Goal: Task Accomplishment & Management: Manage account settings

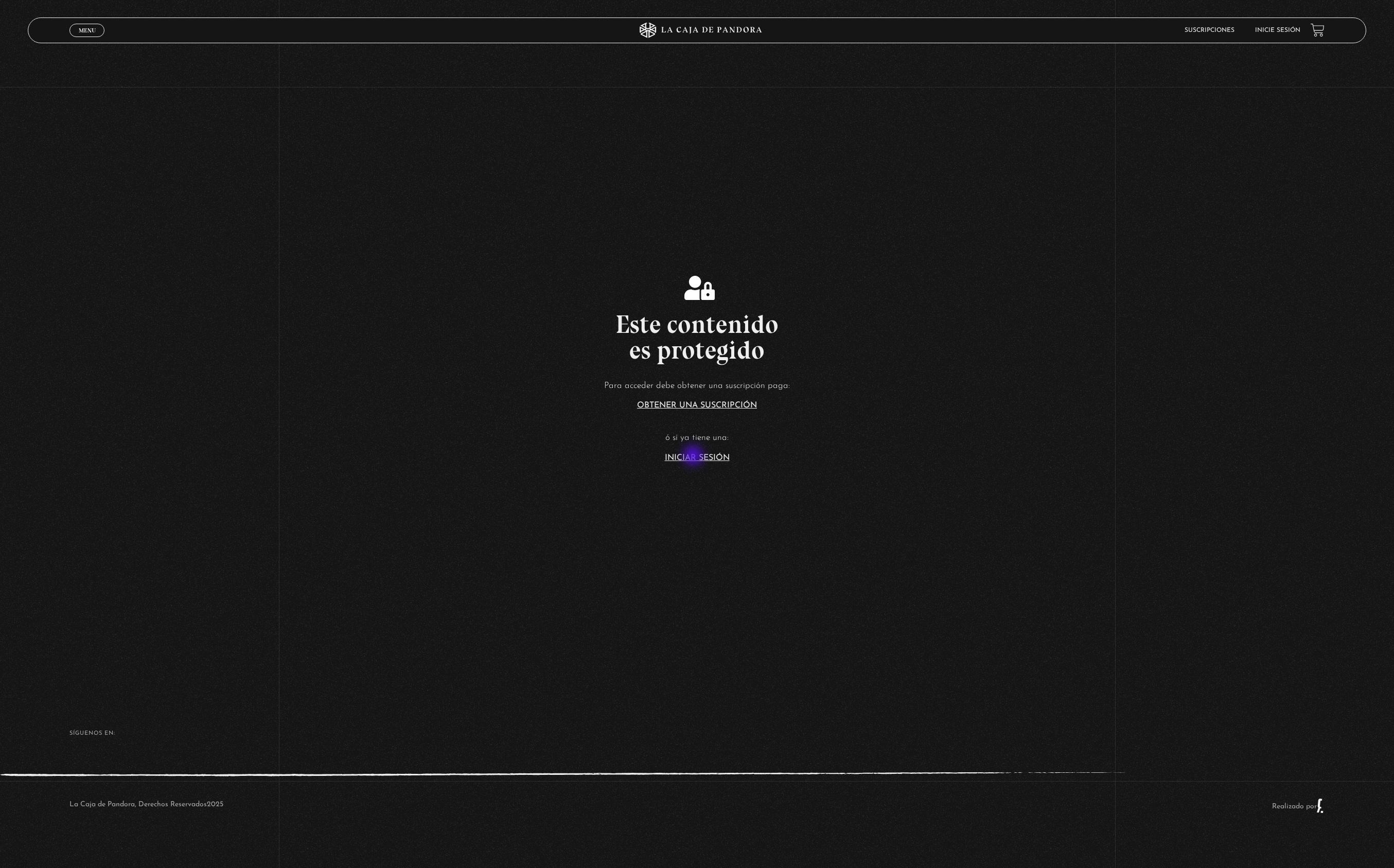
click at [694, 456] on link "Iniciar Sesión" at bounding box center [698, 458] width 65 height 8
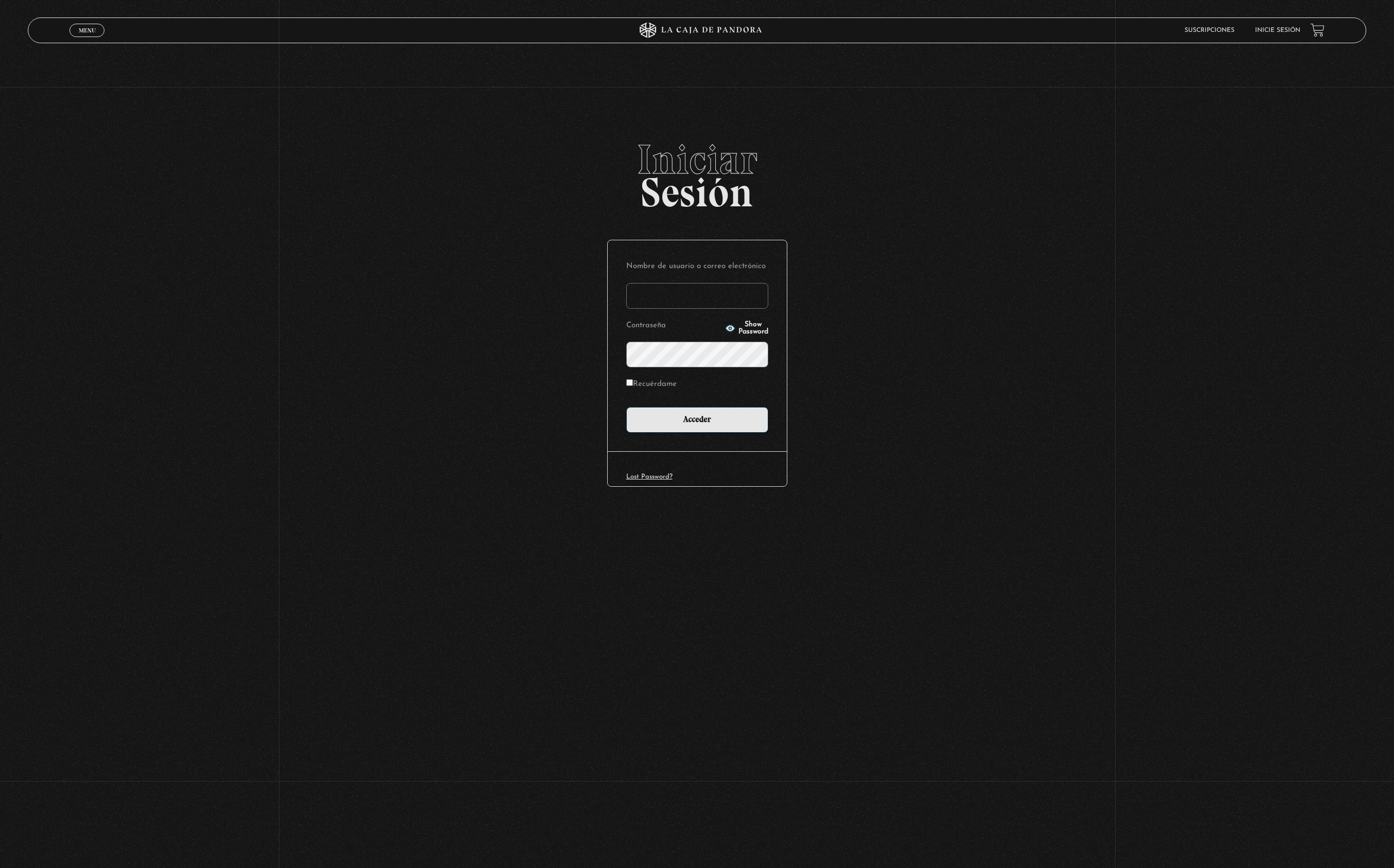
type input "cinthianetro@hotmail.com"
click at [697, 418] on input "Acceder" at bounding box center [697, 420] width 142 height 26
click at [627, 382] on input "Recuérdame" at bounding box center [629, 383] width 6 height 6
checkbox input "true"
click at [703, 419] on input "Acceder" at bounding box center [697, 420] width 142 height 26
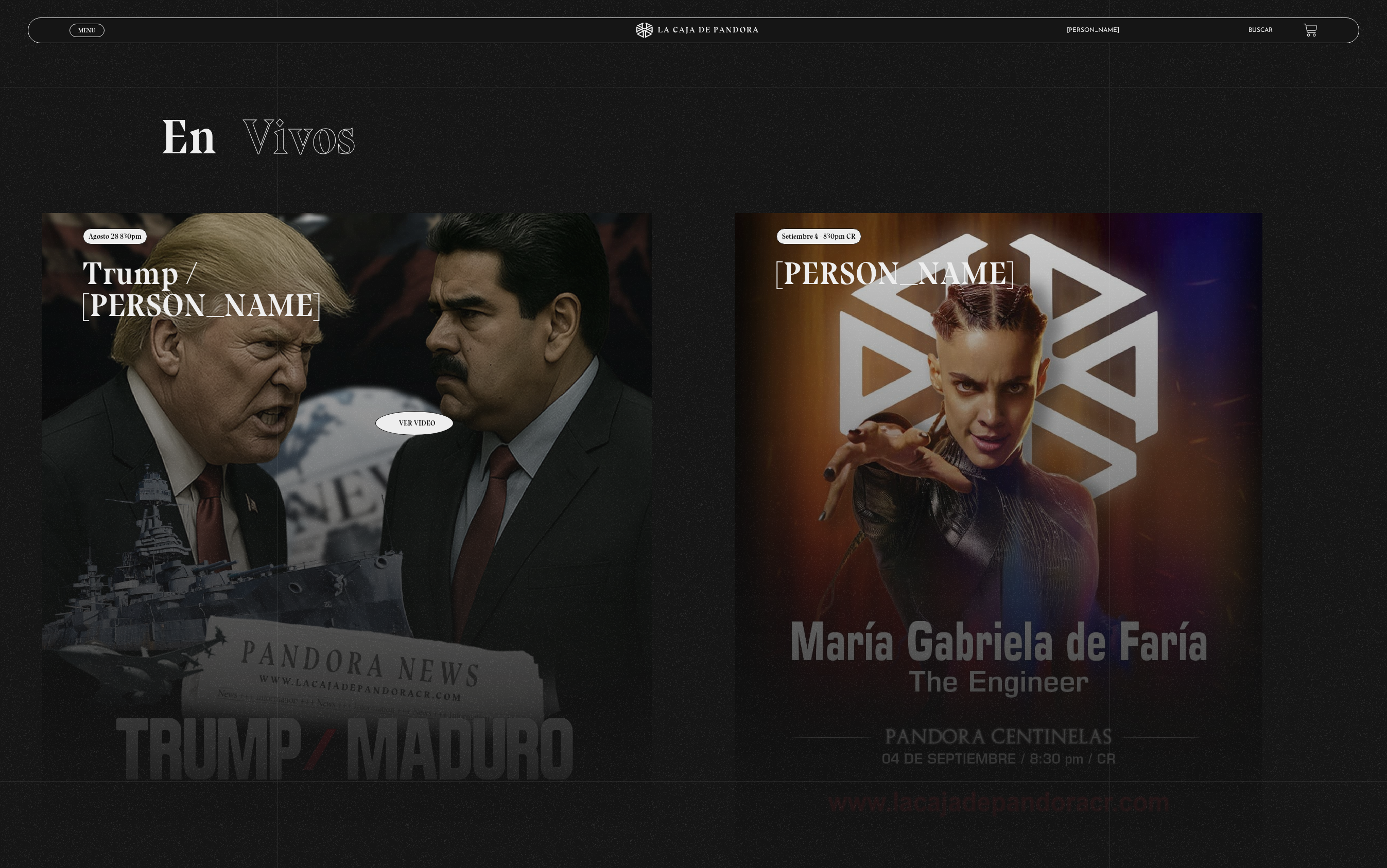
click at [401, 396] on link at bounding box center [735, 647] width 1387 height 868
